Goal: Navigation & Orientation: Find specific page/section

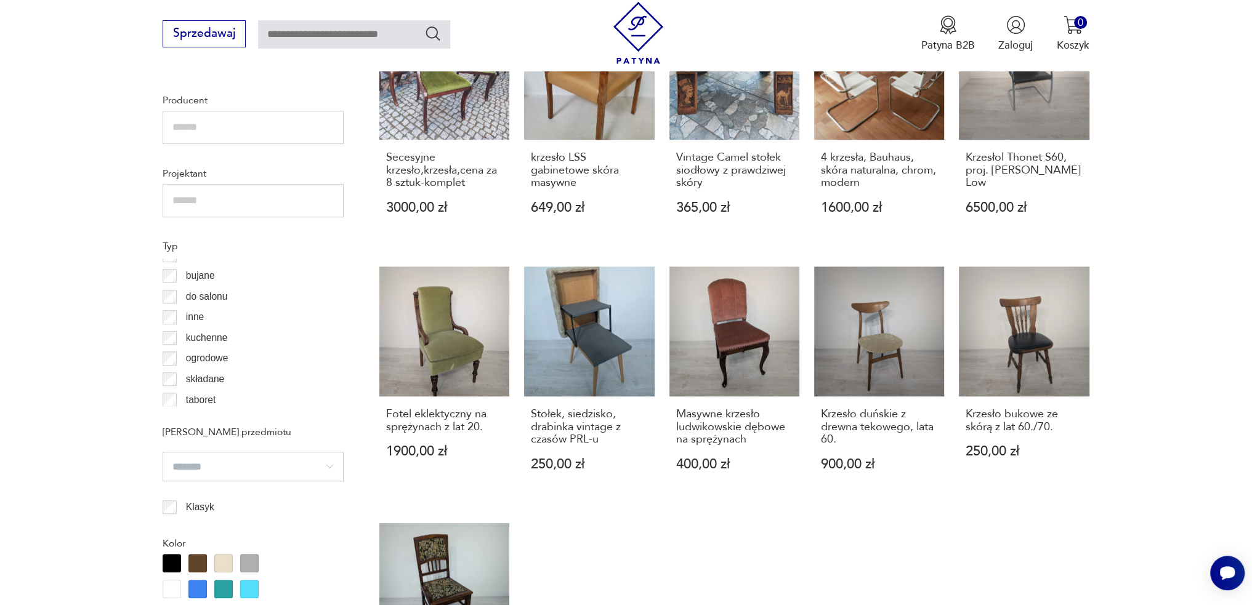
scroll to position [17, 0]
click at [171, 564] on div at bounding box center [172, 563] width 18 height 18
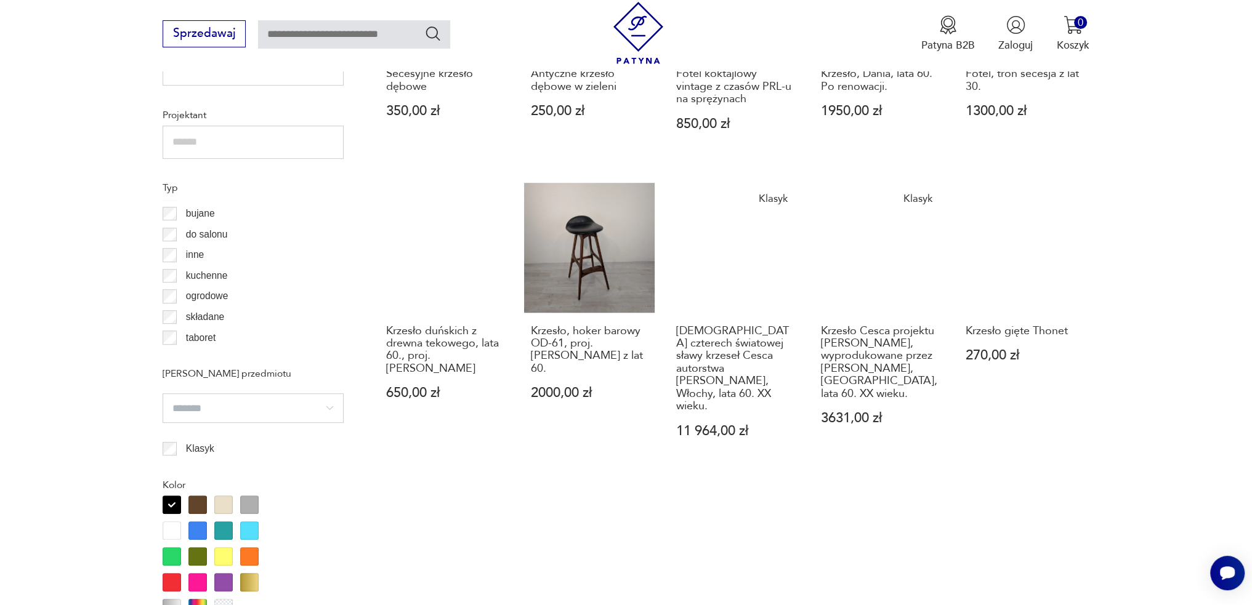
scroll to position [1025, 0]
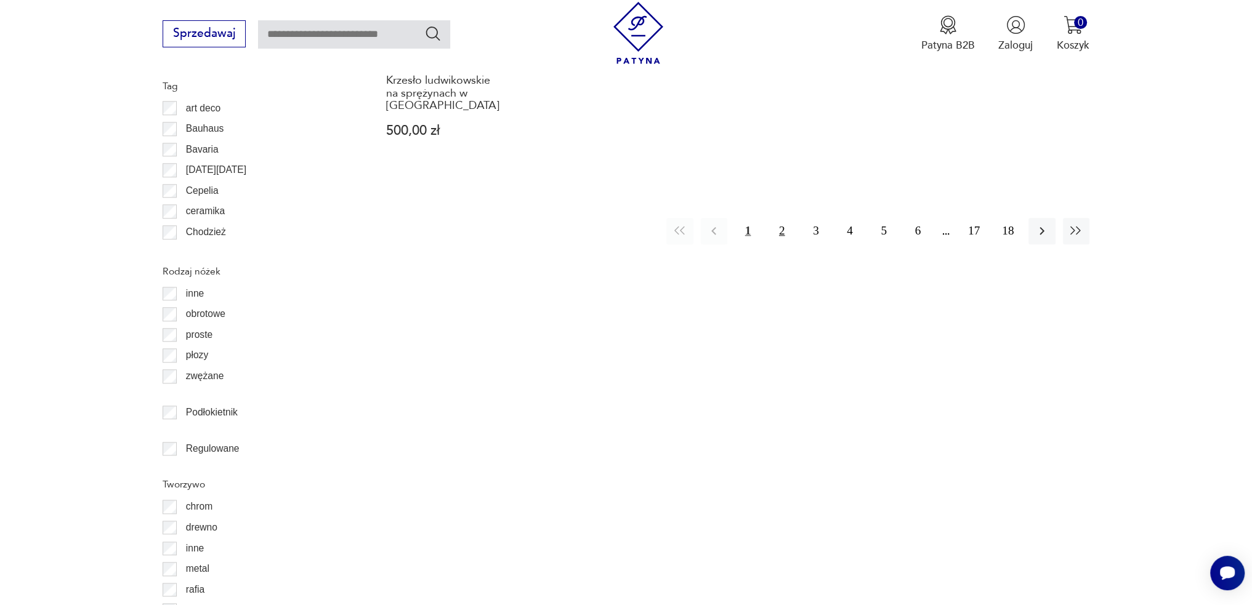
click at [788, 218] on button "2" at bounding box center [782, 231] width 26 height 26
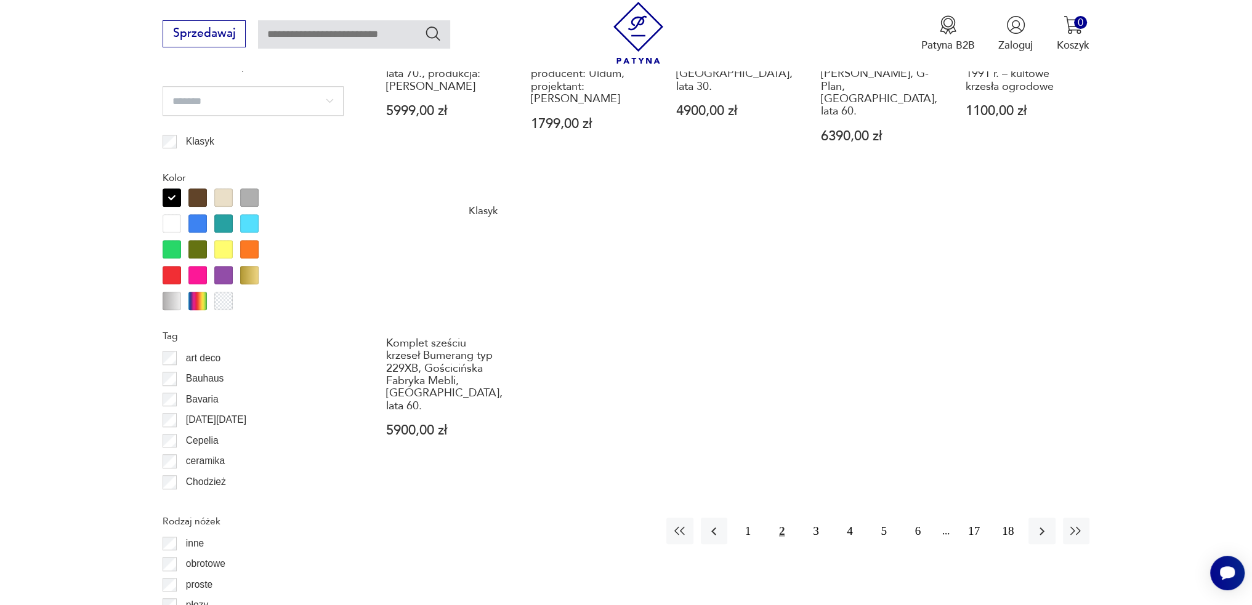
scroll to position [1333, 0]
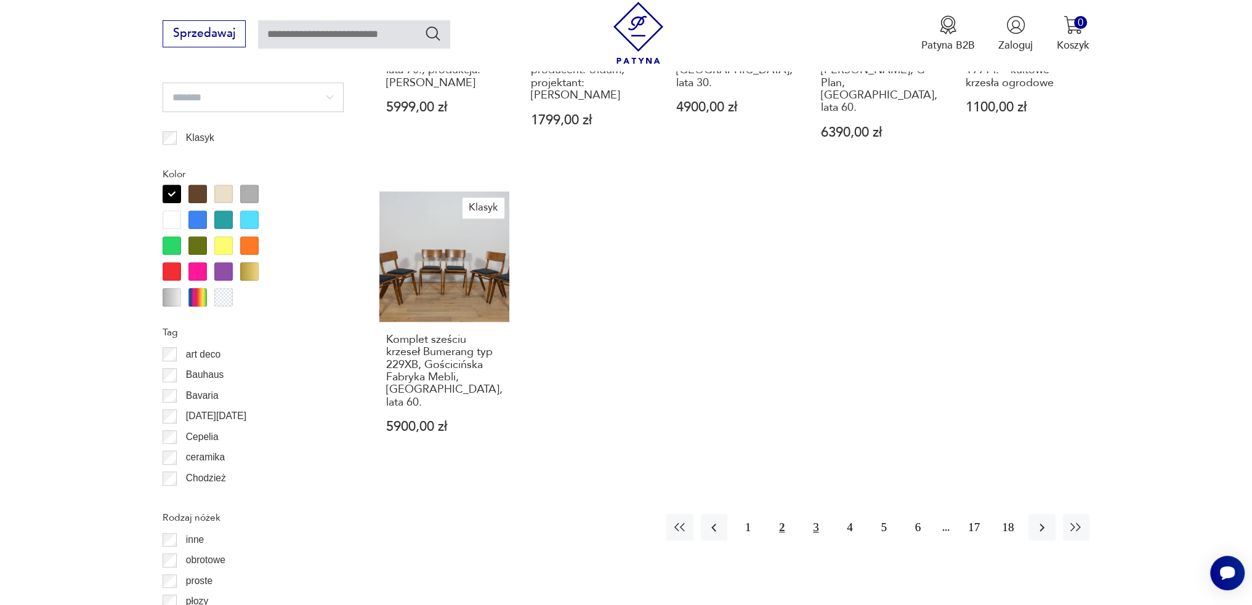
click at [816, 514] on button "3" at bounding box center [815, 527] width 26 height 26
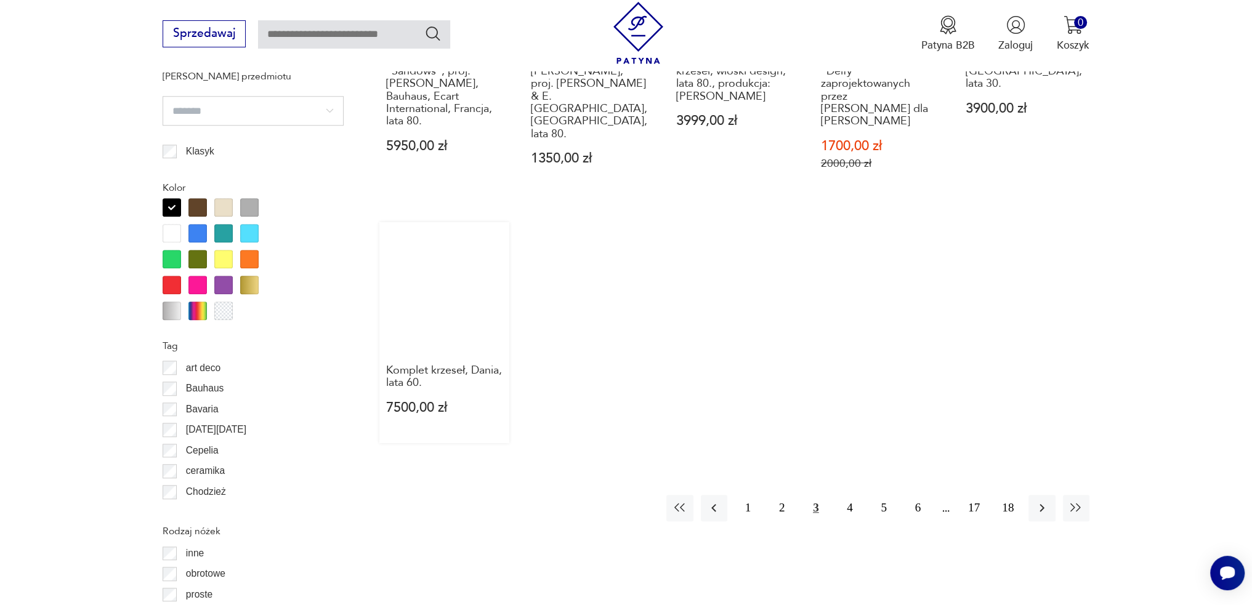
scroll to position [1333, 0]
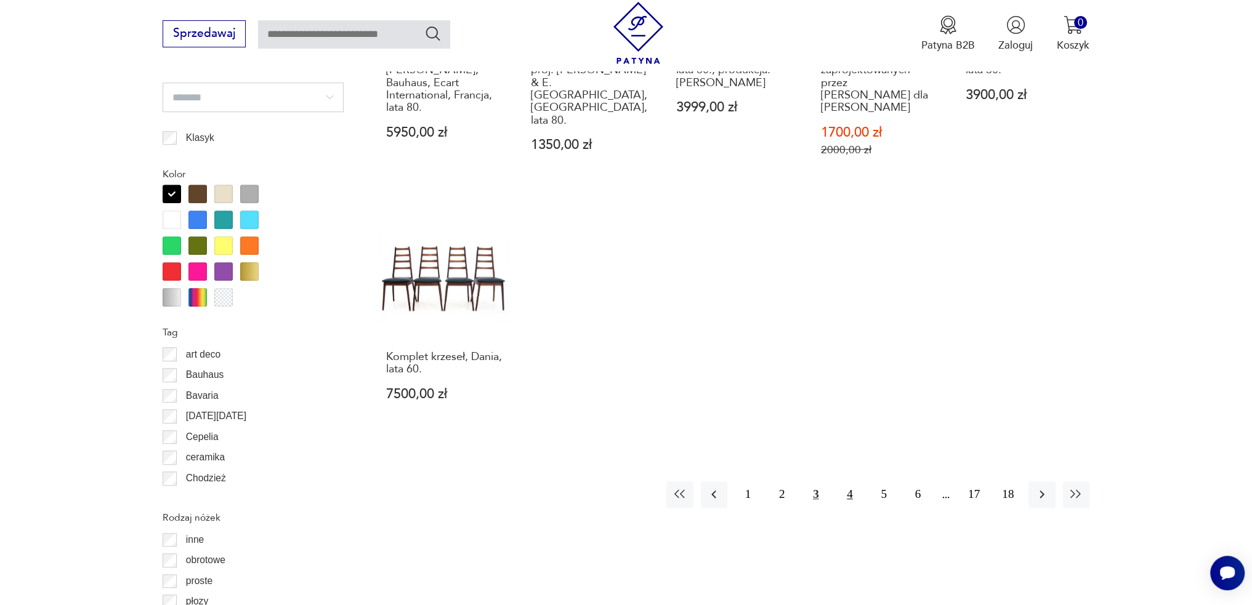
click at [848, 482] on button "4" at bounding box center [849, 495] width 26 height 26
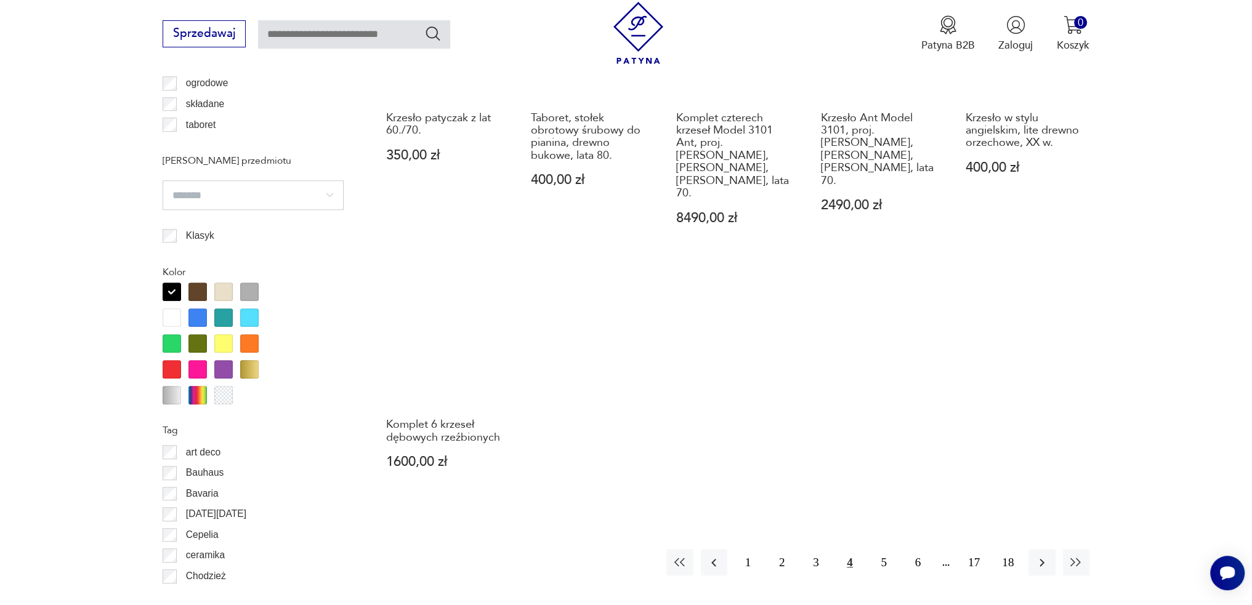
scroll to position [1456, 0]
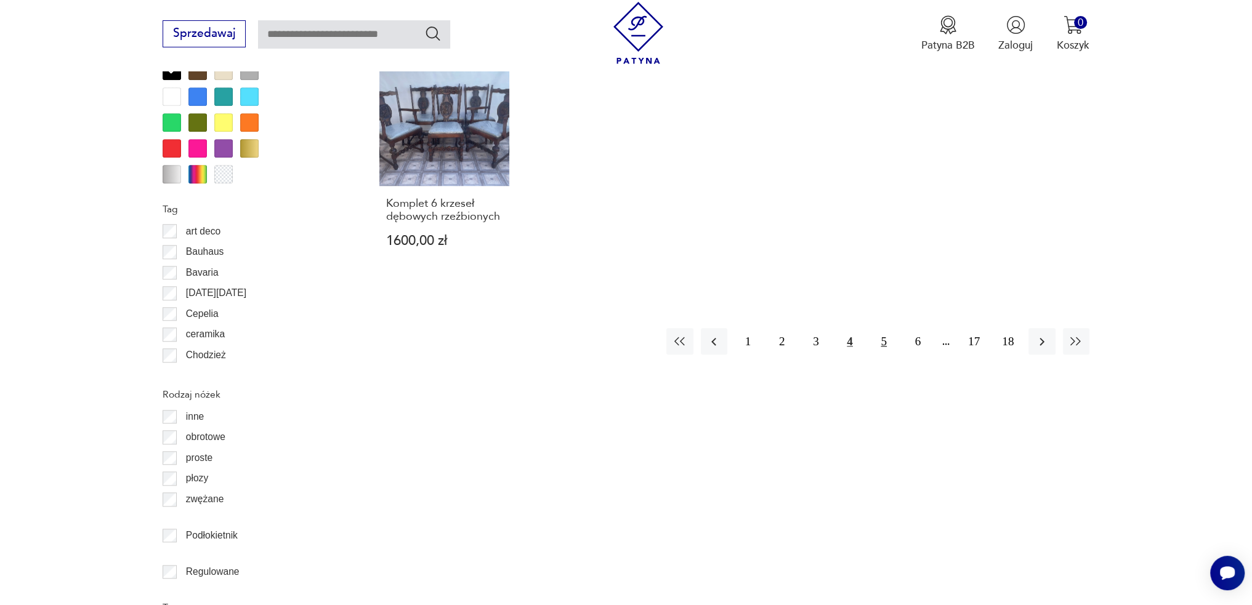
click at [884, 328] on button "5" at bounding box center [884, 341] width 26 height 26
